Goal: Information Seeking & Learning: Learn about a topic

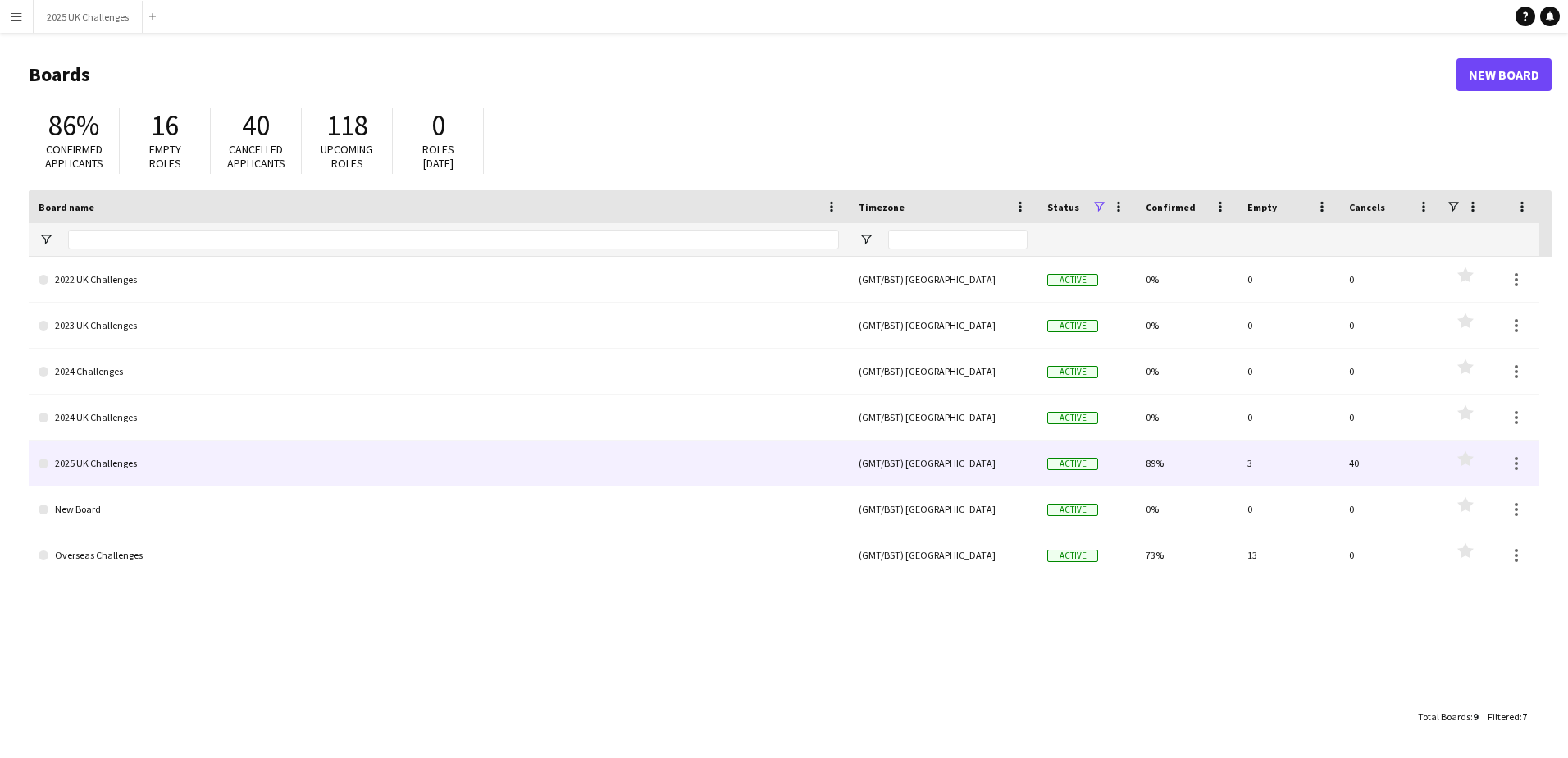
click at [87, 462] on link "2025 UK Challenges" at bounding box center [439, 463] width 800 height 46
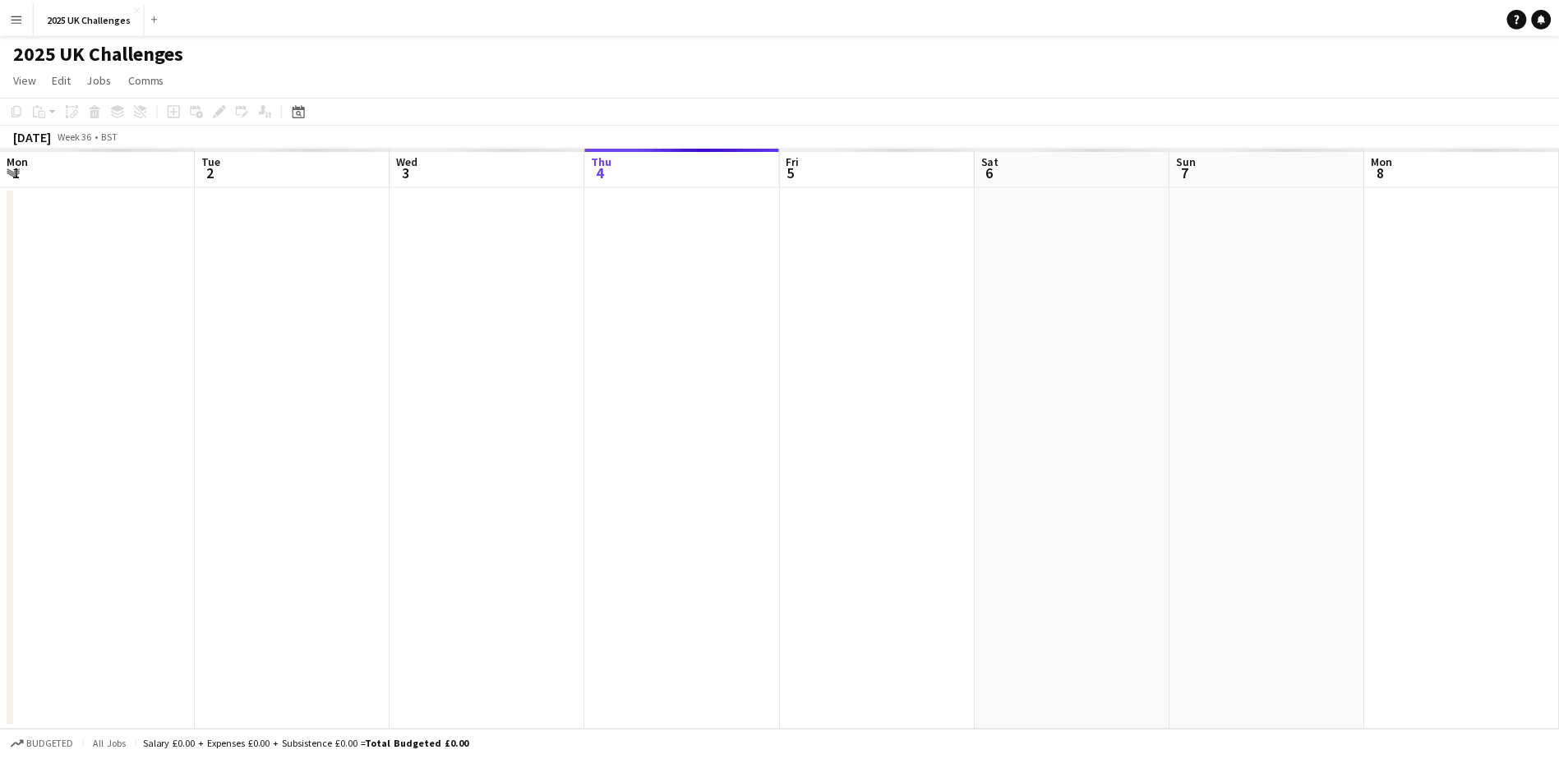
scroll to position [0, 393]
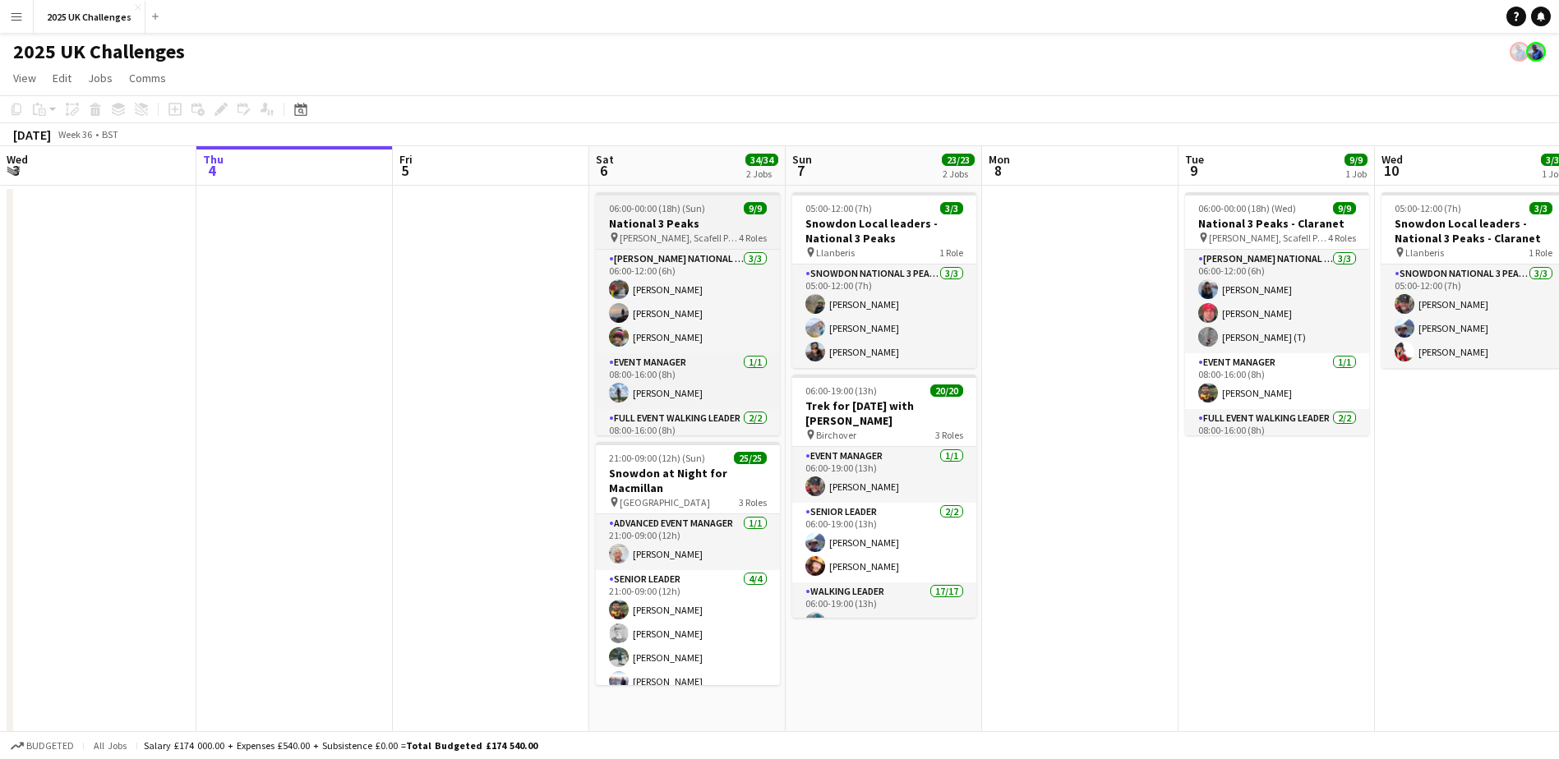
click at [703, 213] on span "06:00-00:00 (18h) (Sun)" at bounding box center [657, 208] width 96 height 12
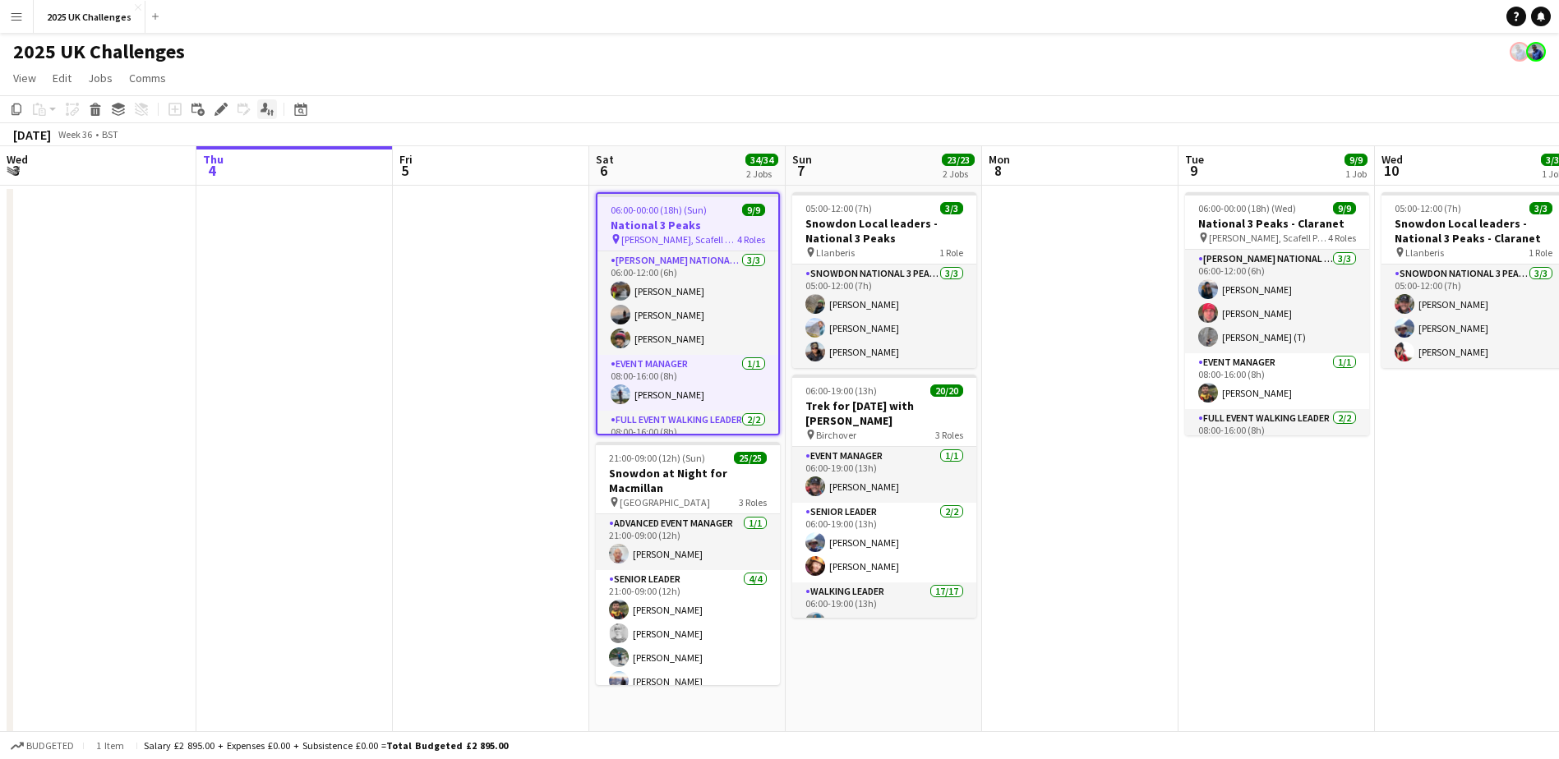
click at [269, 108] on icon "Applicants" at bounding box center [267, 109] width 13 height 13
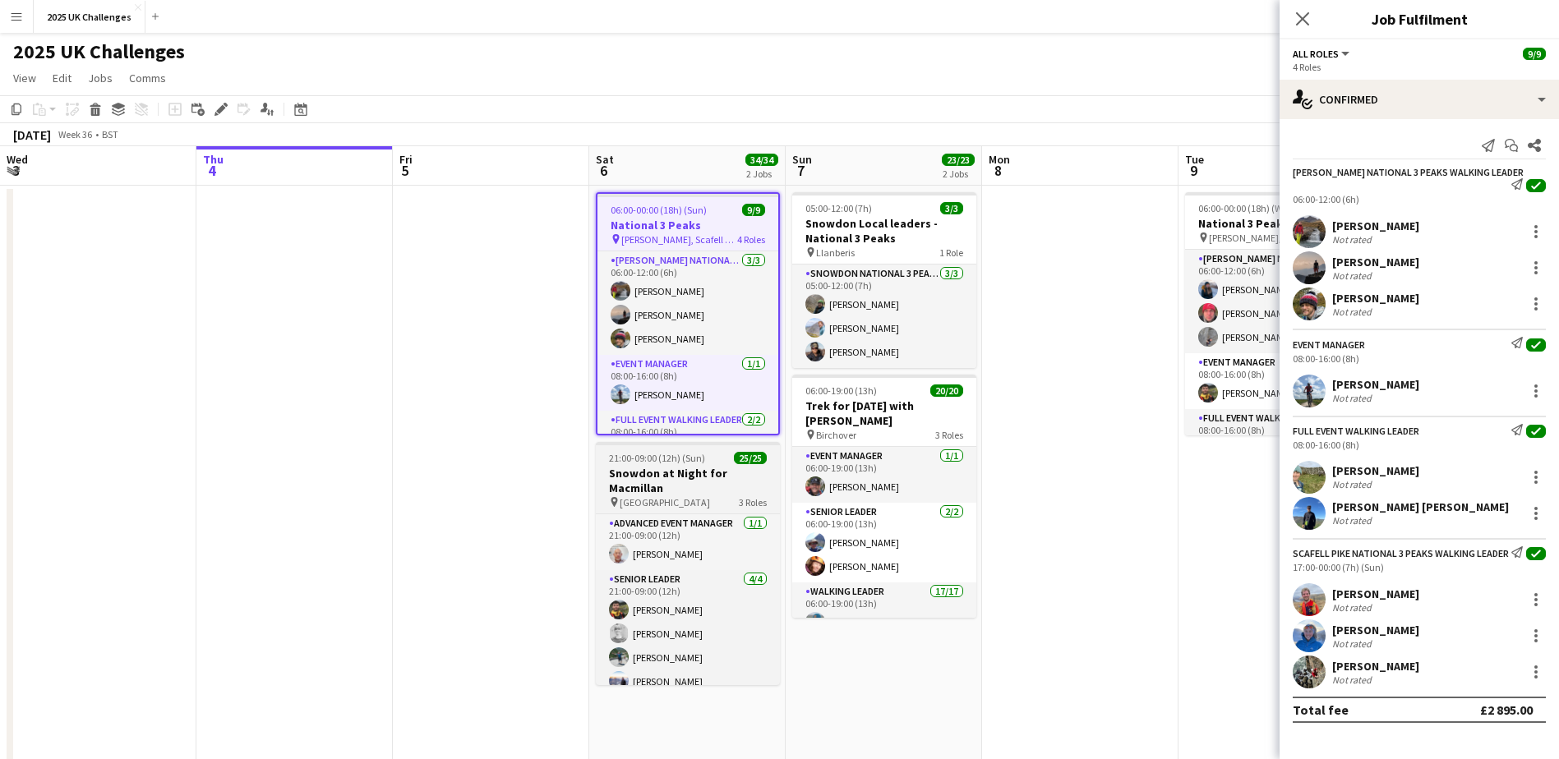
click at [683, 478] on h3 "Snowdon at Night for Macmillan" at bounding box center [688, 481] width 184 height 30
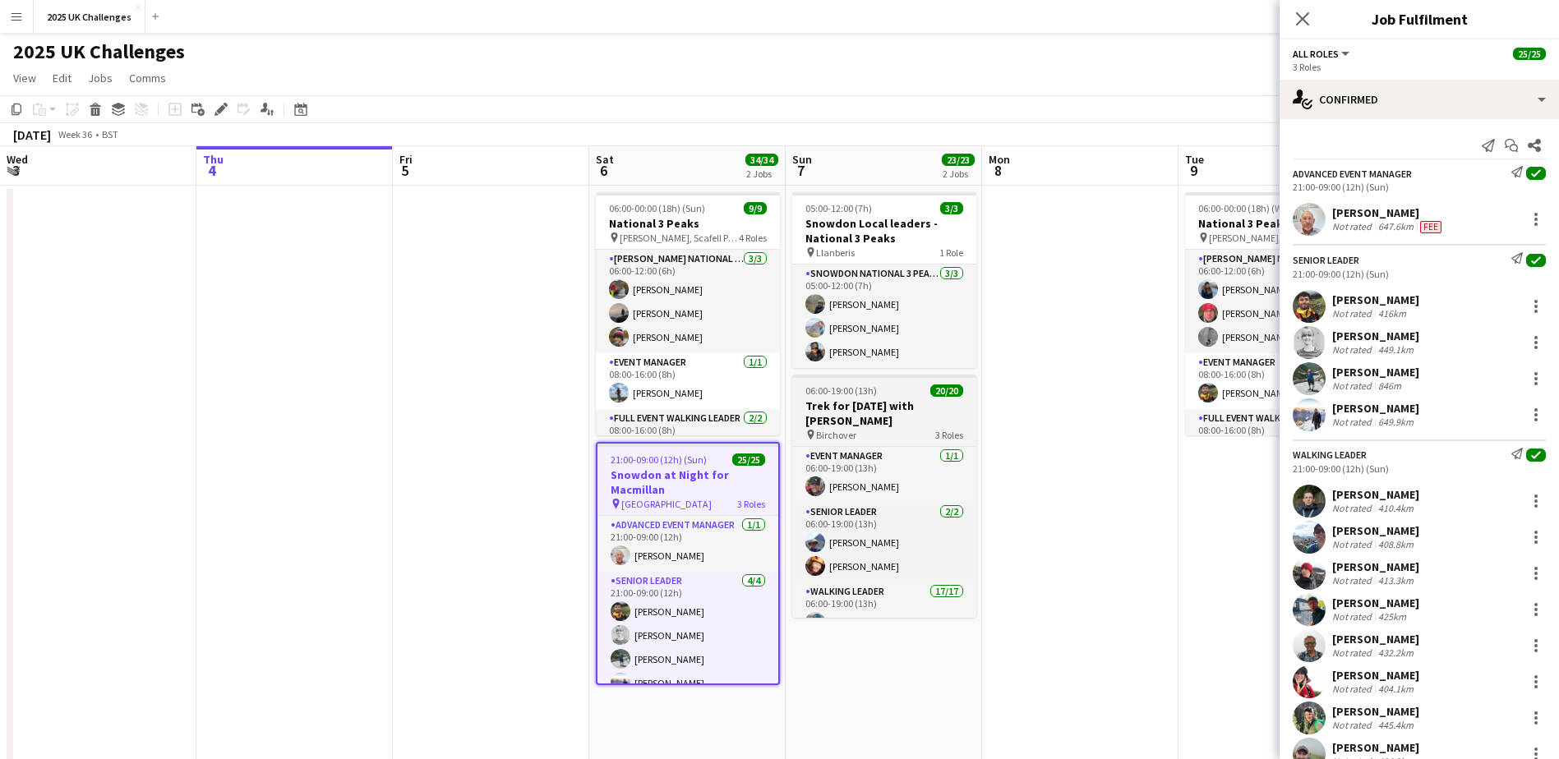
click at [880, 413] on h3 "Trek for [DATE] with [PERSON_NAME]" at bounding box center [884, 414] width 184 height 30
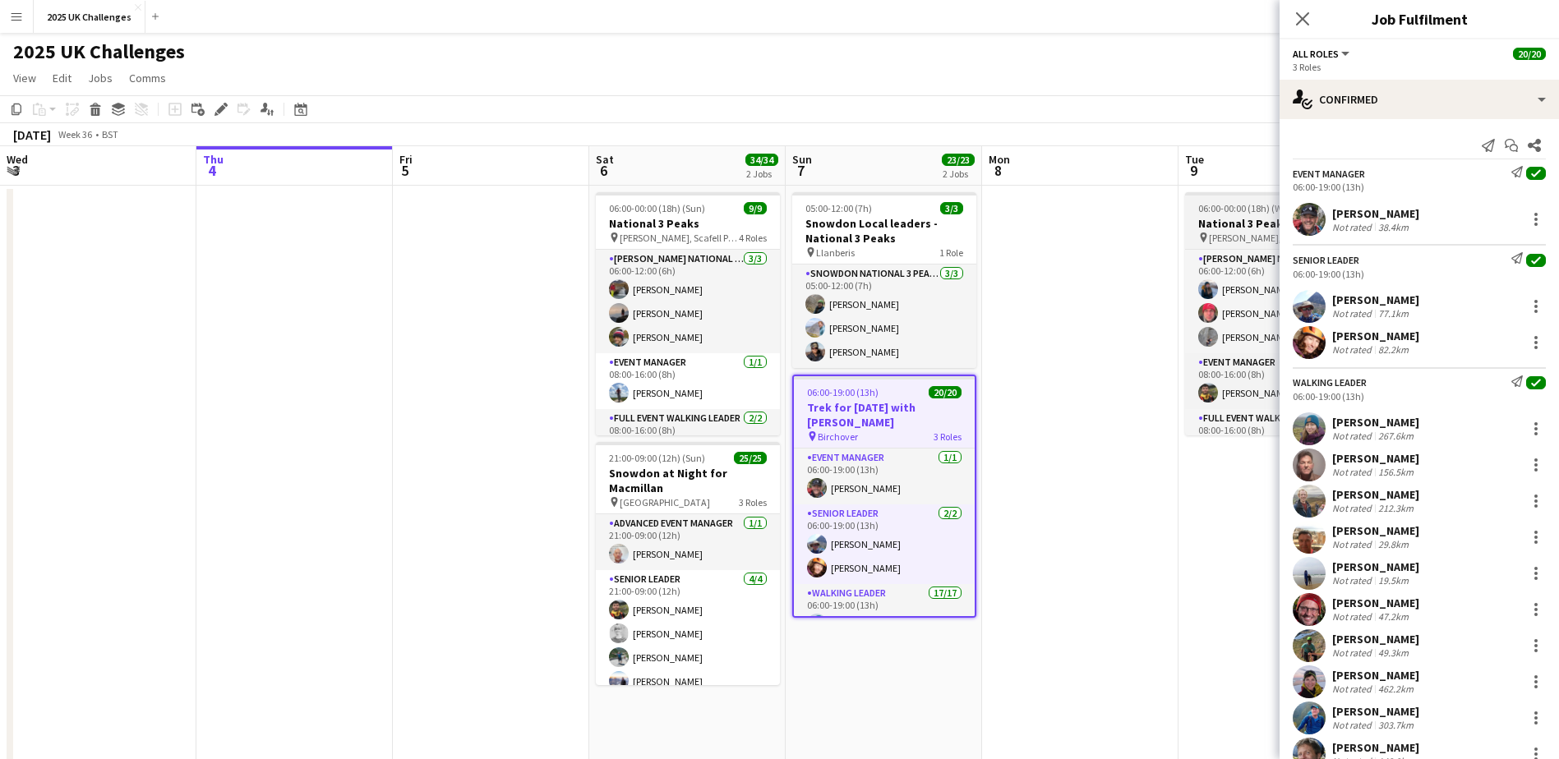
click at [1223, 219] on h3 "National 3 Peaks - Claranet" at bounding box center [1277, 223] width 184 height 15
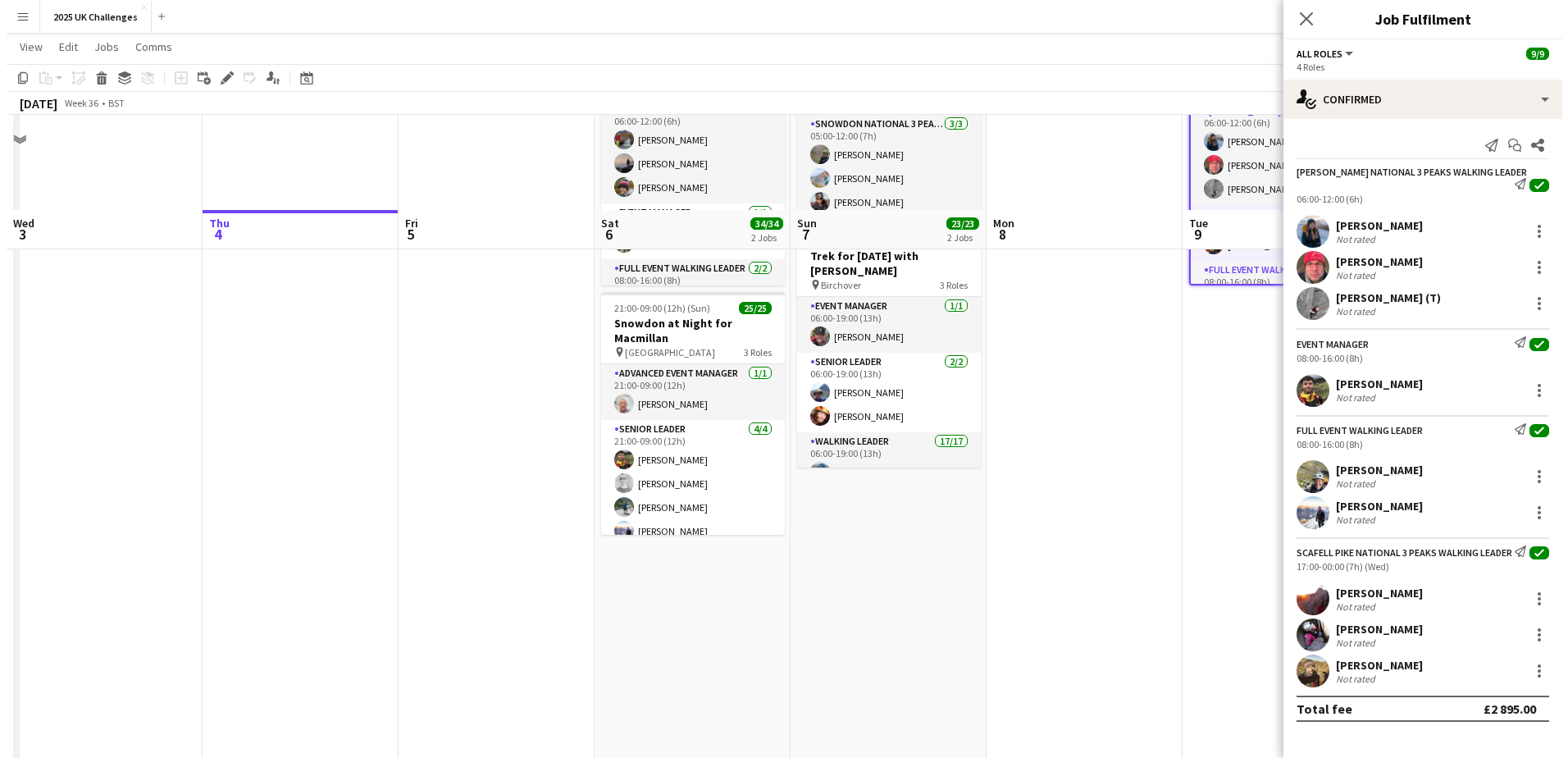
scroll to position [0, 0]
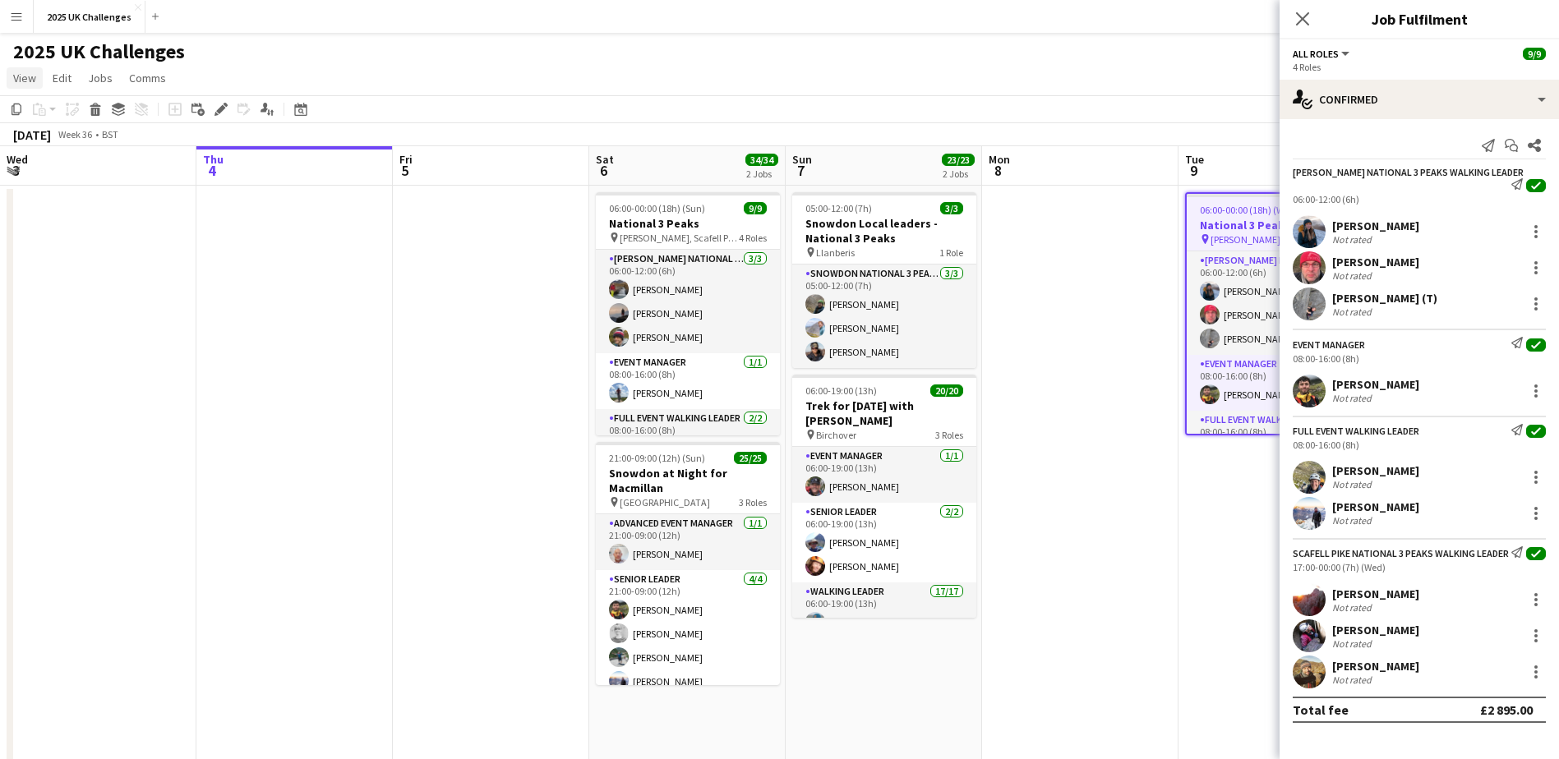
click at [12, 85] on link "View" at bounding box center [25, 77] width 36 height 21
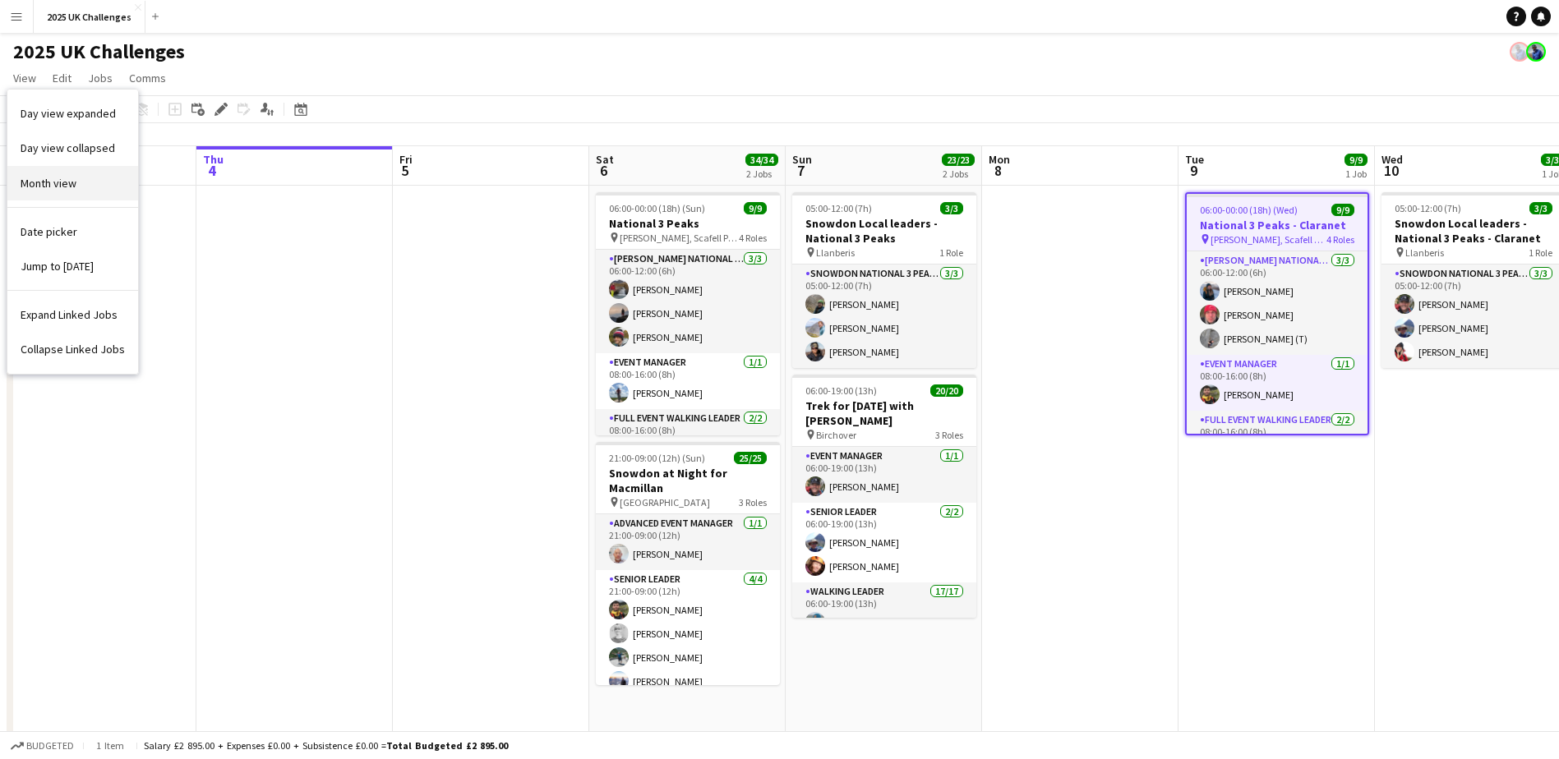
click at [29, 174] on link "Month view" at bounding box center [72, 183] width 131 height 35
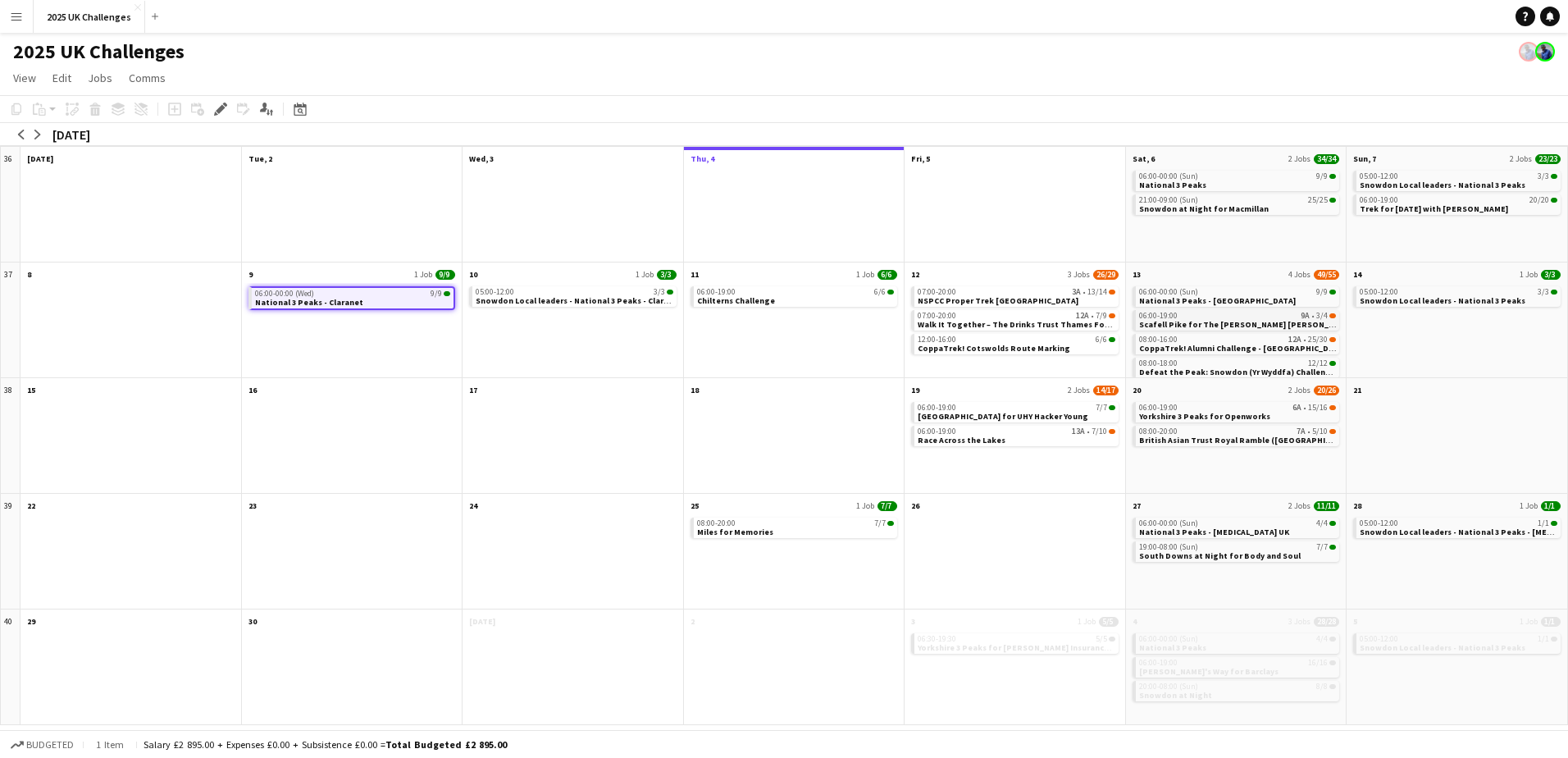
click at [1189, 324] on span "Scafell Pike for The [PERSON_NAME] [PERSON_NAME] Trust" at bounding box center [1258, 325] width 238 height 11
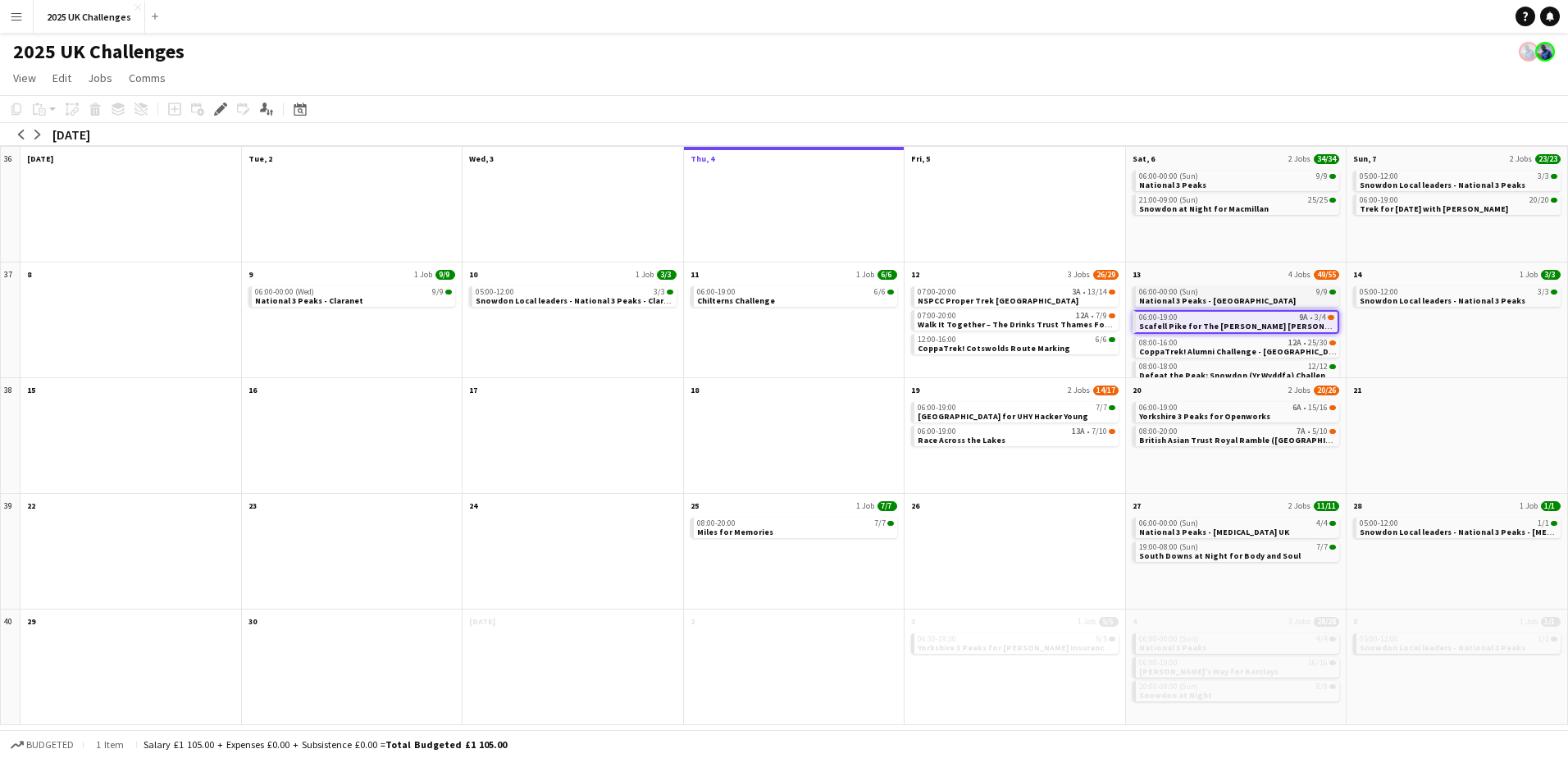
click at [1207, 293] on div "06:00-00:00 (Sun) 9/9" at bounding box center [1238, 292] width 198 height 8
click at [260, 108] on div "Applicants" at bounding box center [266, 109] width 20 height 20
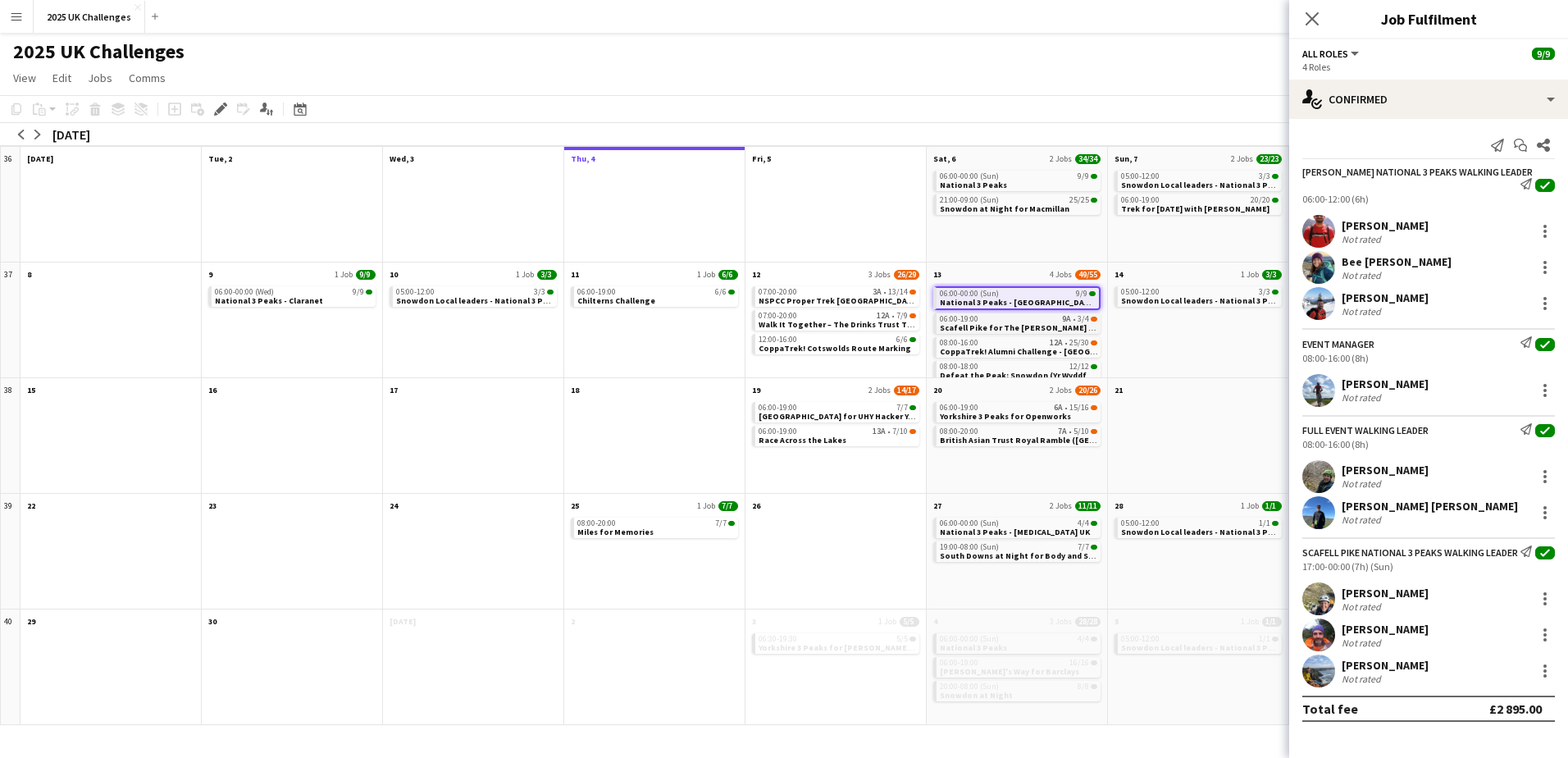
click at [1015, 328] on span "Scafell Pike for The [PERSON_NAME] [PERSON_NAME] Trust" at bounding box center [1059, 328] width 238 height 11
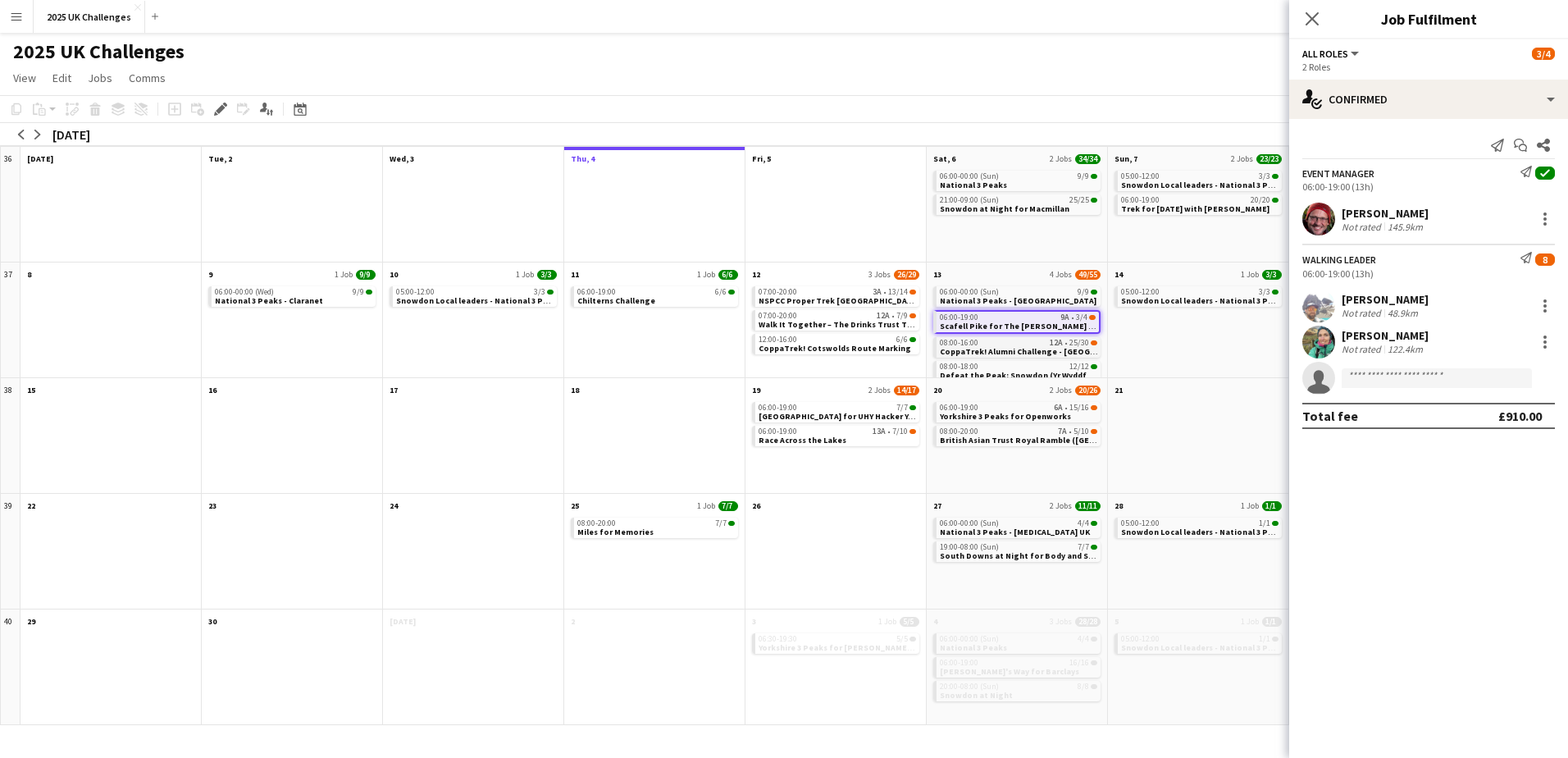
click at [987, 348] on span "CoppaTrek! Alumni Challenge - [GEOGRAPHIC_DATA]" at bounding box center [1043, 352] width 207 height 11
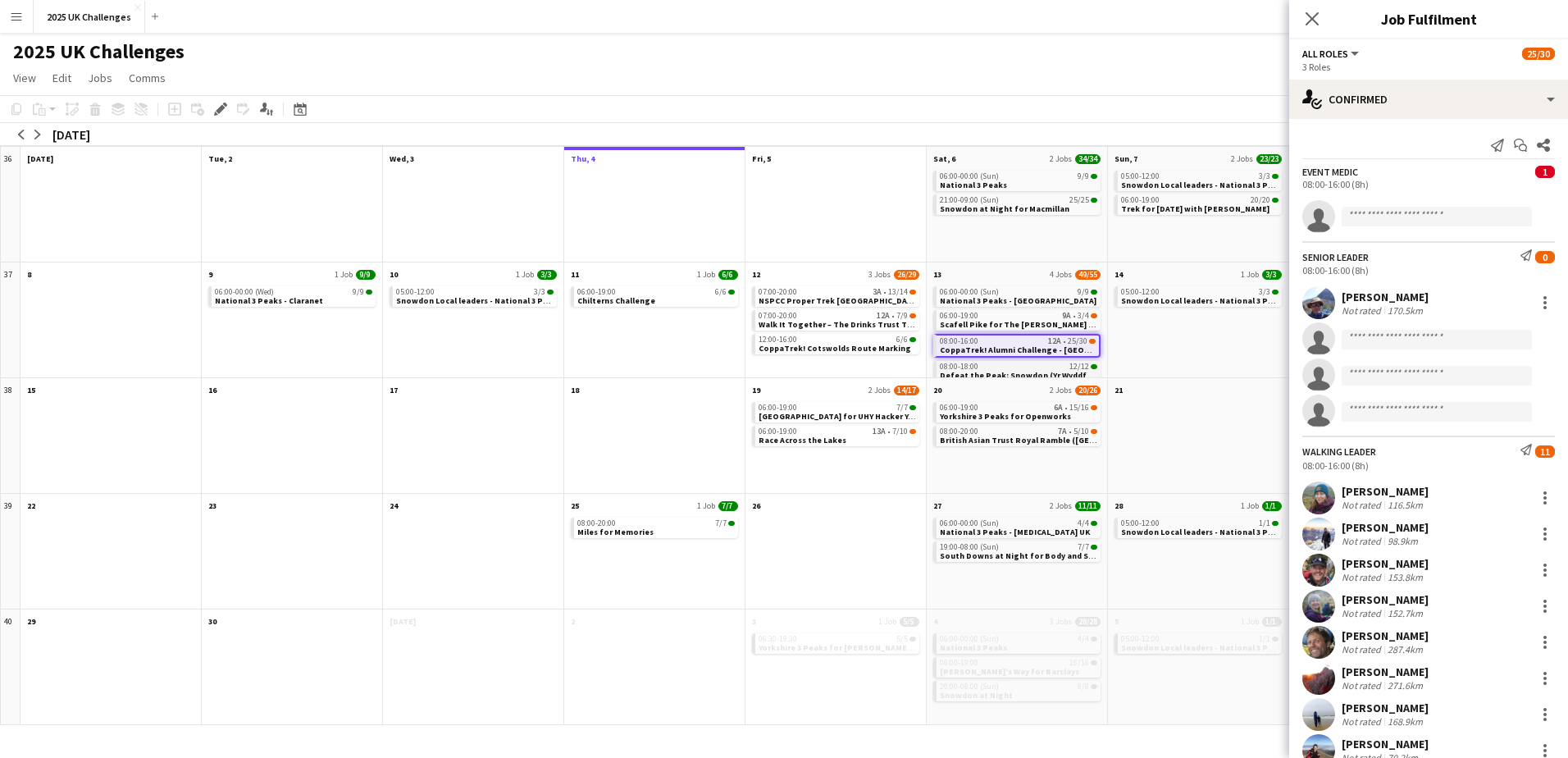
click at [968, 371] on span "Defeat the Peak: Snowdon (Yr Wyddfa) Challenge - [PERSON_NAME] [MEDICAL_DATA] S…" at bounding box center [1125, 376] width 369 height 11
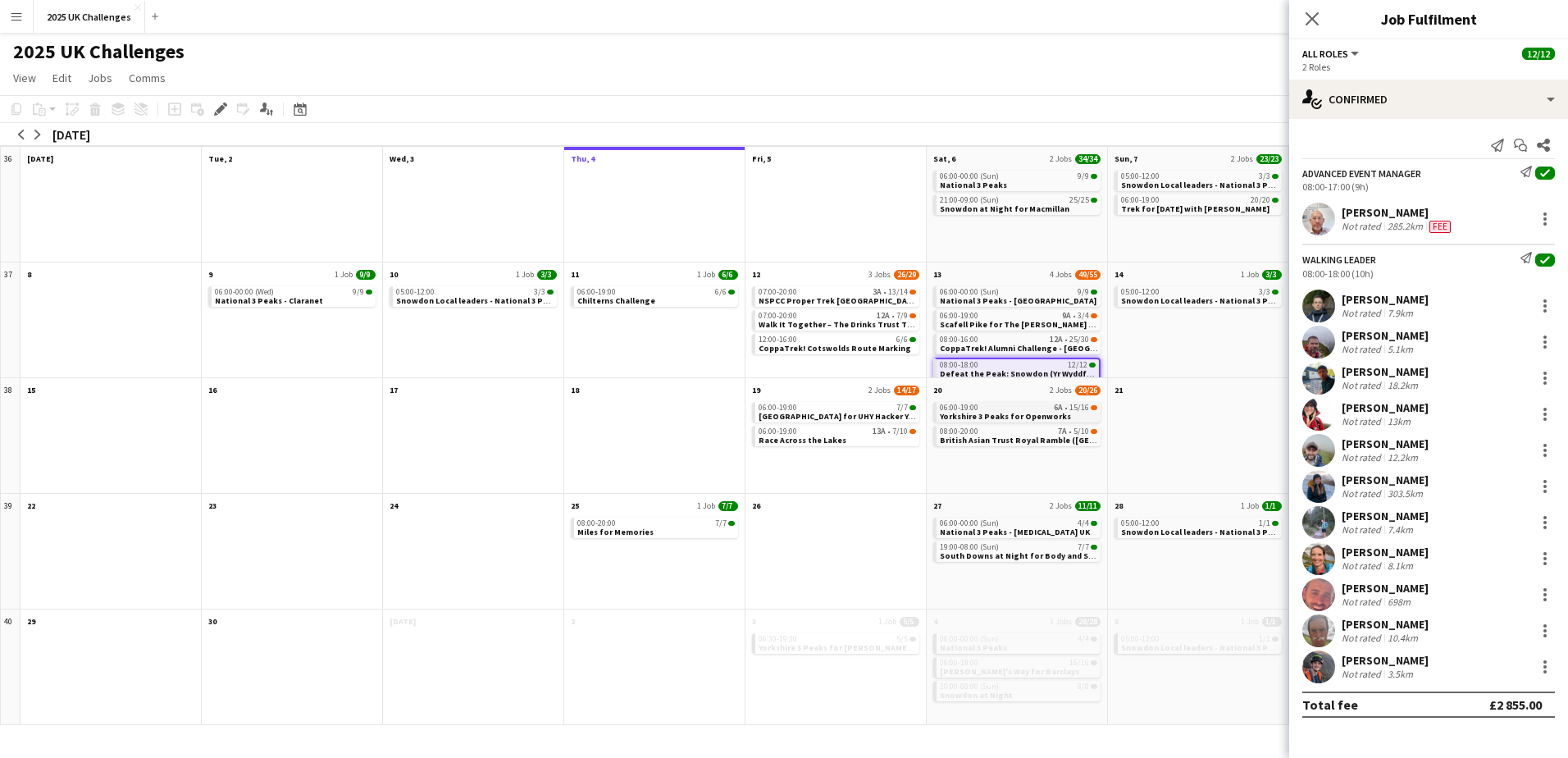
click at [998, 416] on span "Yorkshire 3 Peaks for Openworks" at bounding box center [1005, 416] width 131 height 11
